Goal: Transaction & Acquisition: Subscribe to service/newsletter

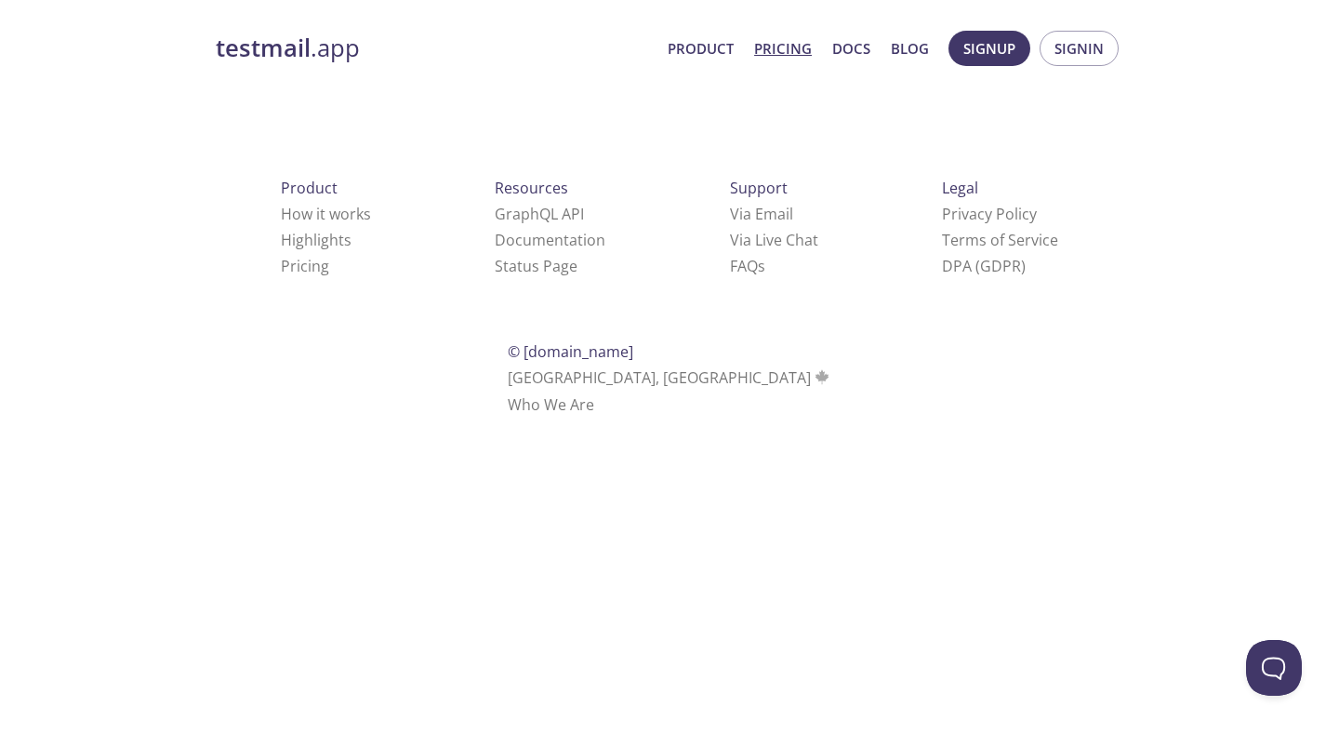
click at [790, 46] on link "Pricing" at bounding box center [783, 48] width 58 height 24
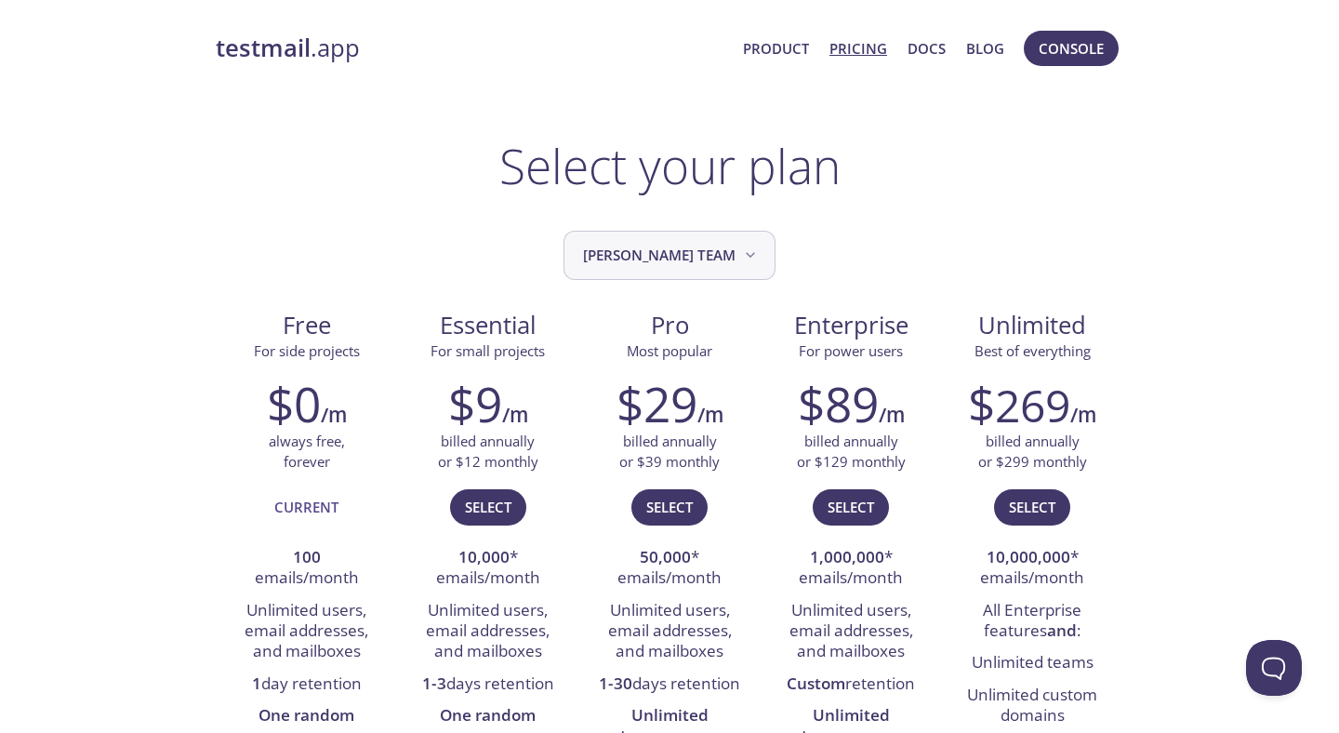
click at [697, 267] on button "[PERSON_NAME] team" at bounding box center [670, 255] width 212 height 49
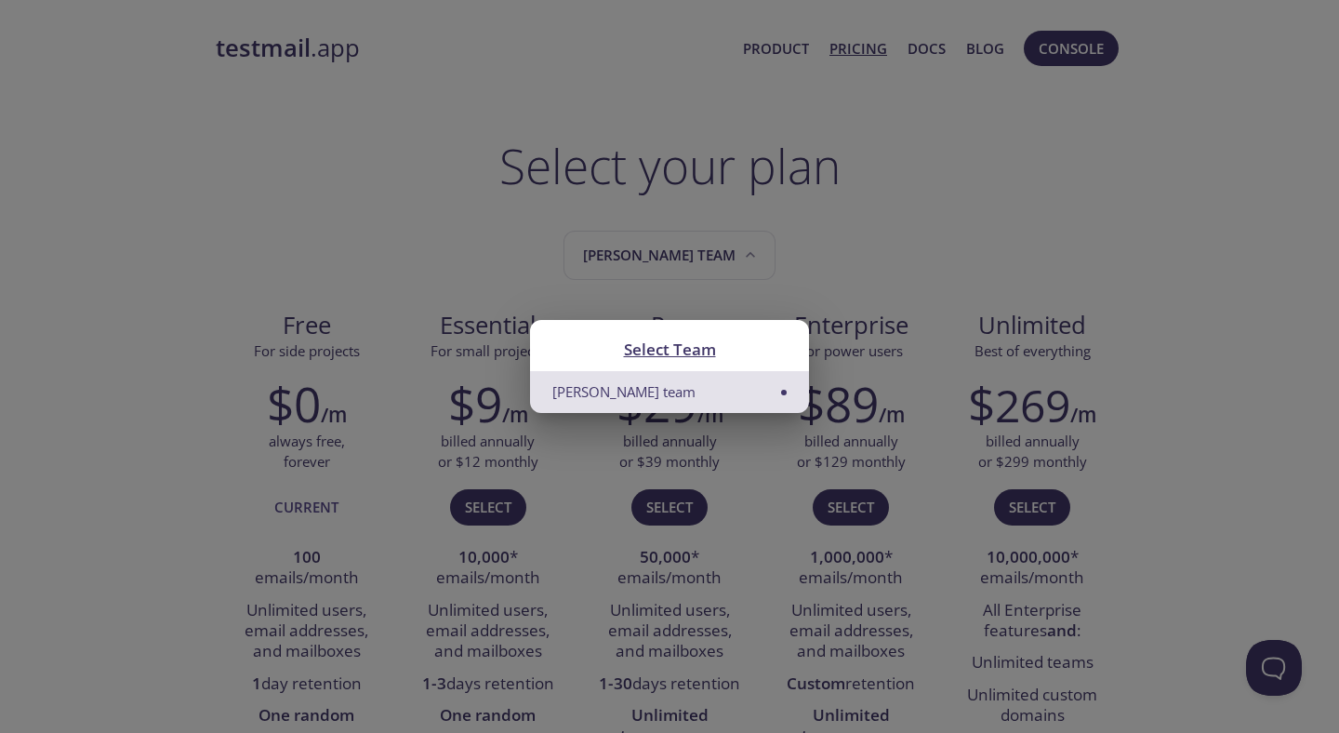
click at [879, 267] on div "Select Team [PERSON_NAME] team" at bounding box center [669, 366] width 1339 height 733
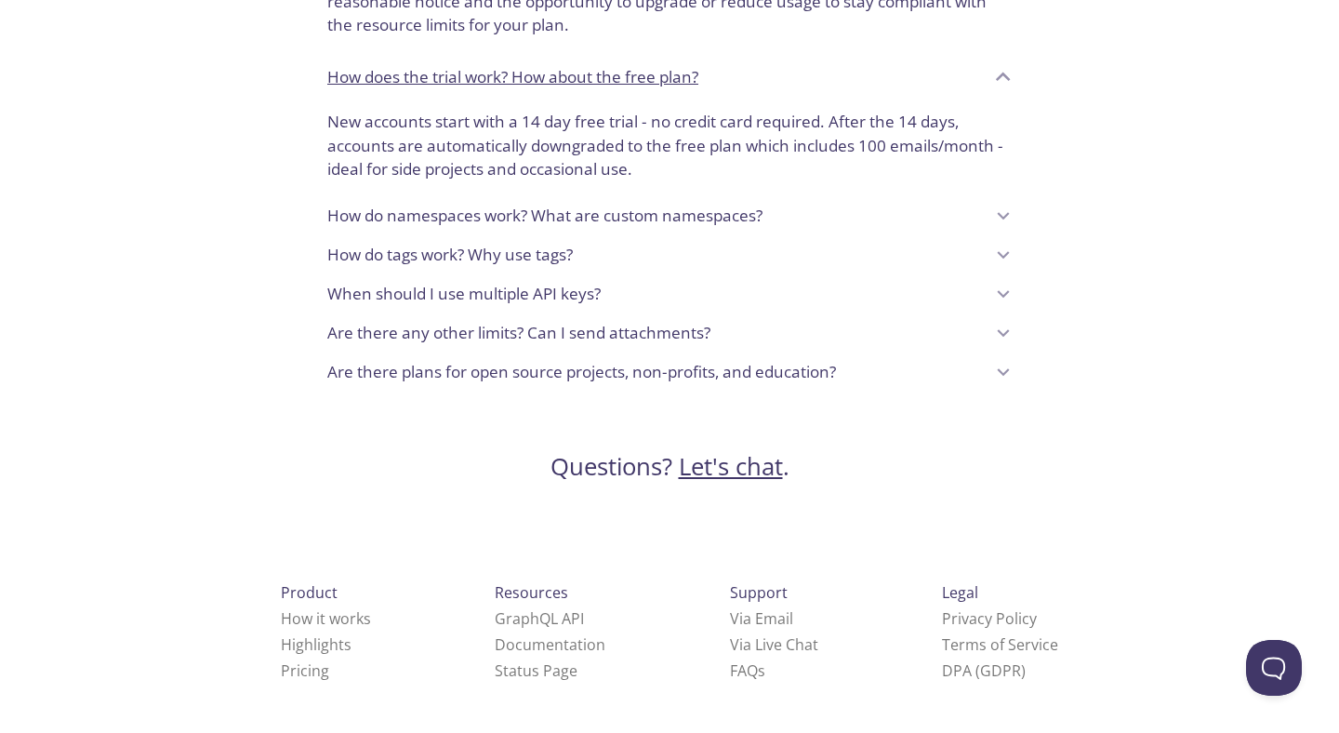
scroll to position [1636, 0]
click at [1010, 361] on icon at bounding box center [1003, 369] width 24 height 24
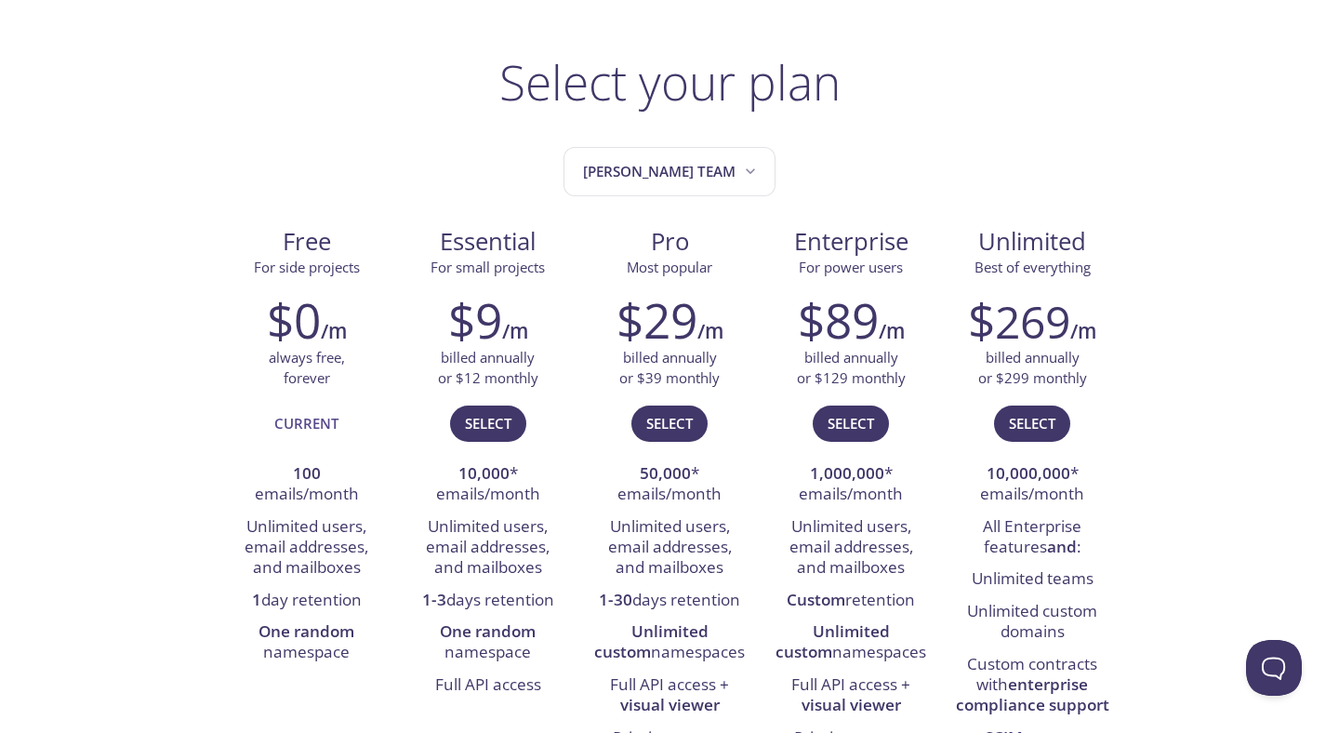
scroll to position [0, 0]
